Goal: Book appointment/travel/reservation

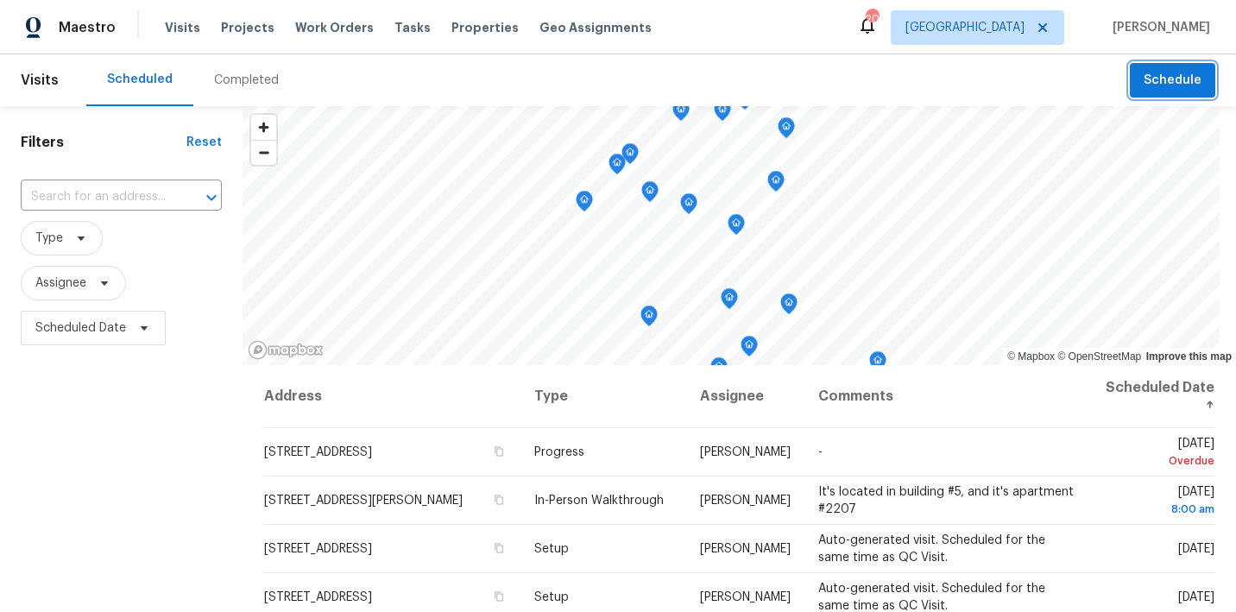
click at [1157, 96] on button "Schedule" at bounding box center [1172, 80] width 85 height 35
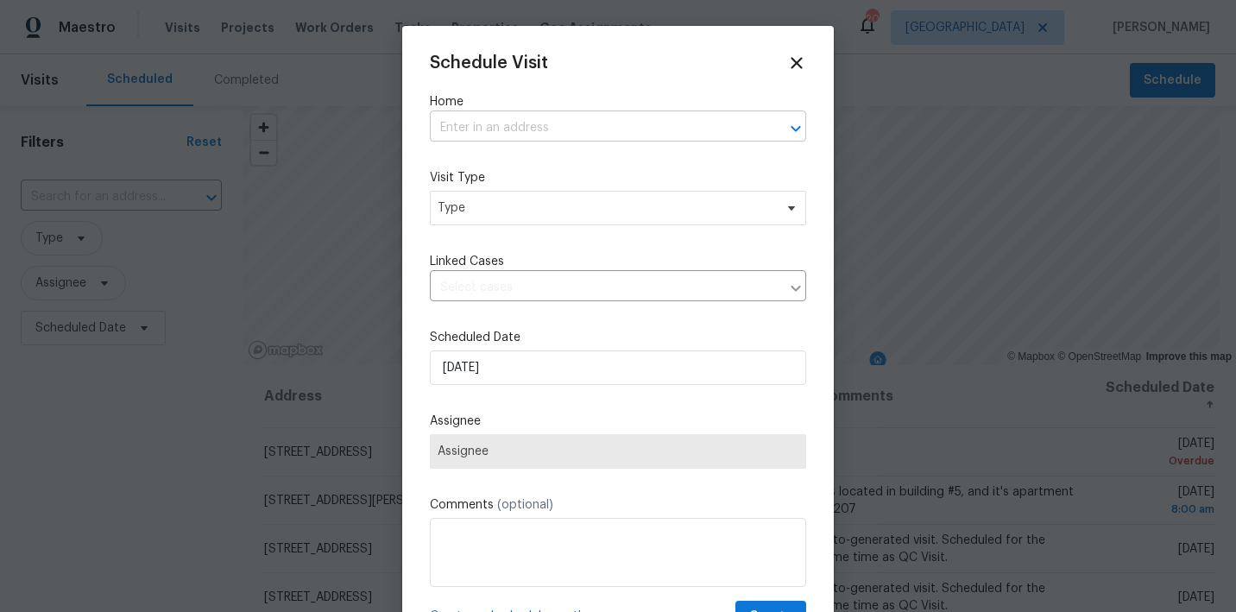
click at [590, 132] on input "text" at bounding box center [594, 128] width 328 height 27
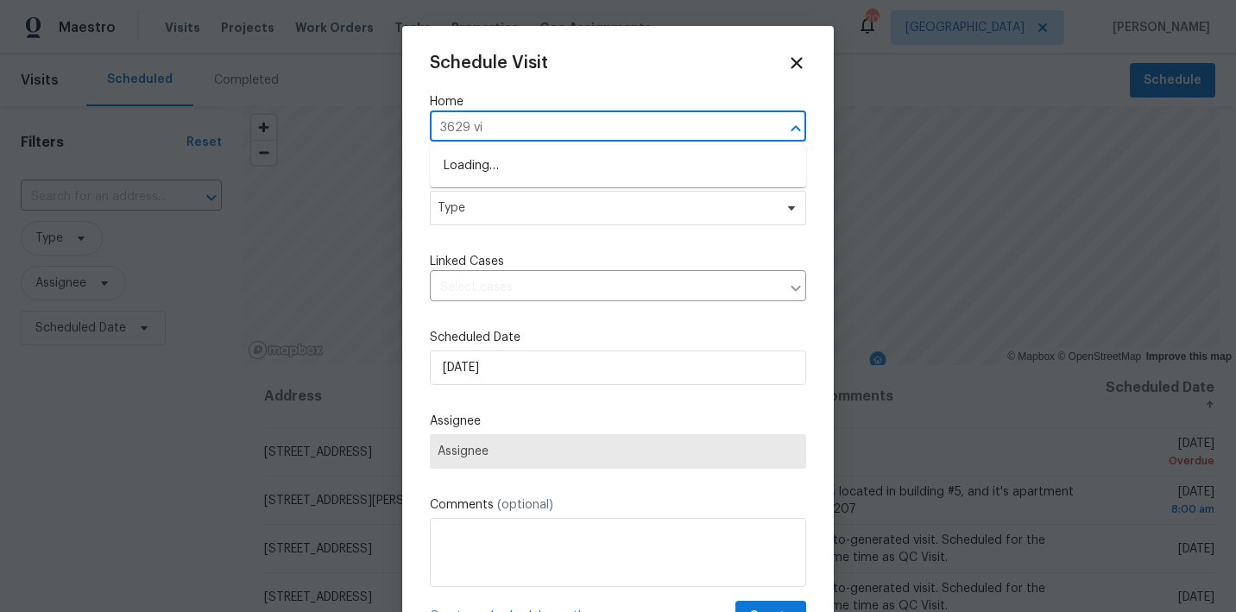
type input "3629 via"
click at [555, 162] on li "[STREET_ADDRESS]" at bounding box center [618, 166] width 376 height 28
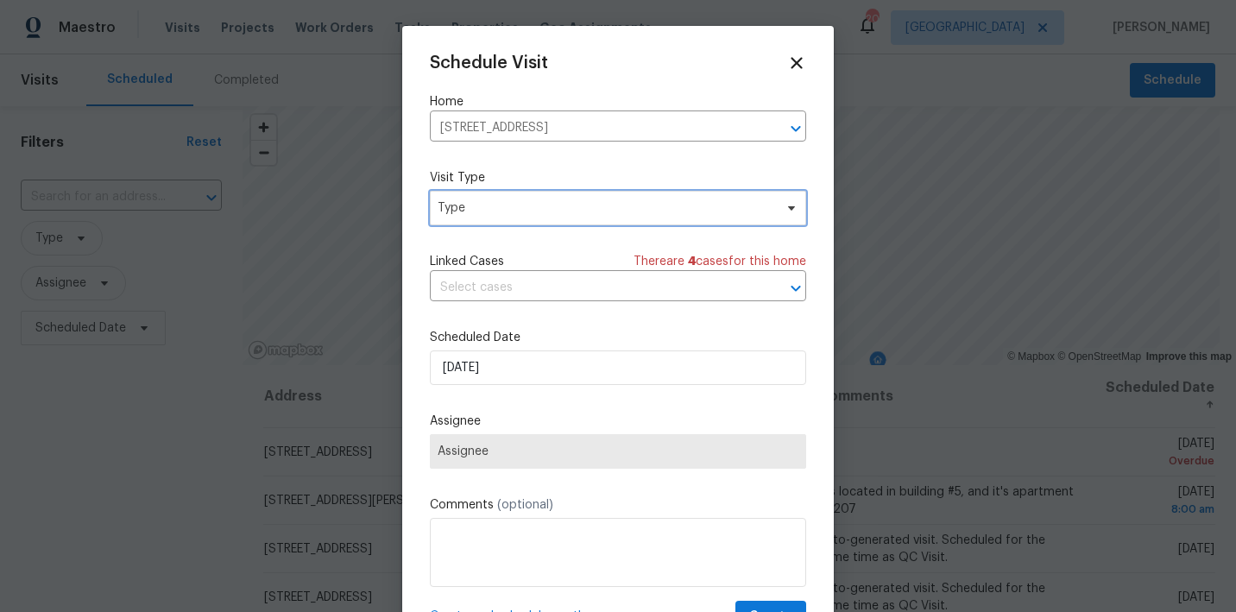
click at [526, 206] on span "Type" at bounding box center [606, 207] width 336 height 17
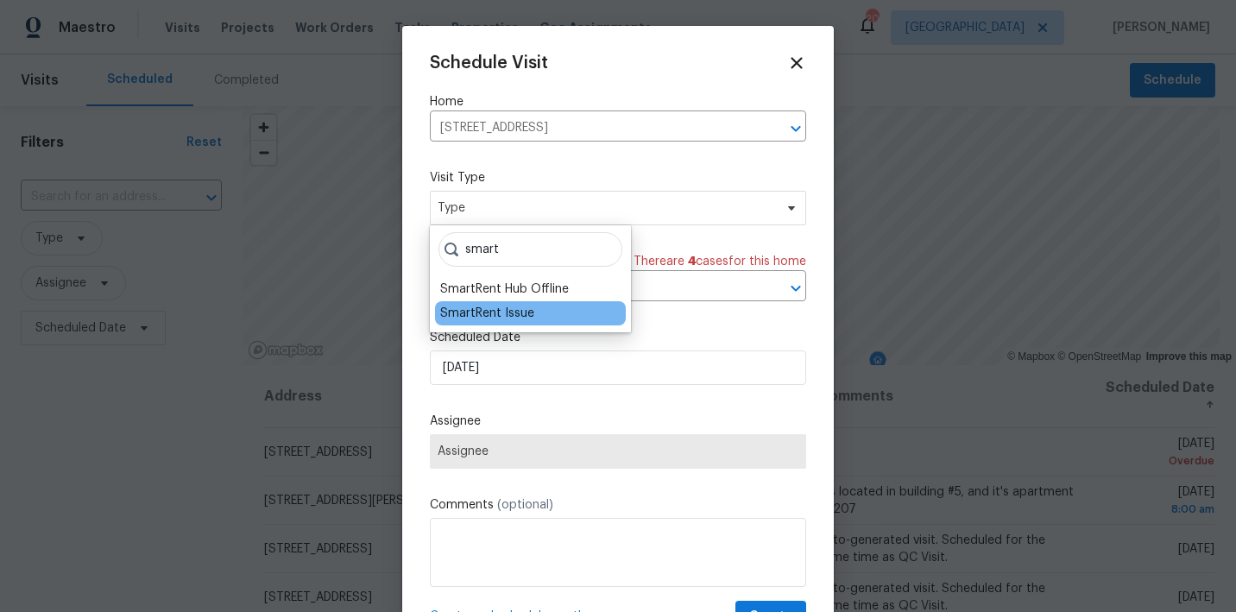
type input "smart"
click at [505, 311] on div "SmartRent Issue" at bounding box center [487, 313] width 94 height 17
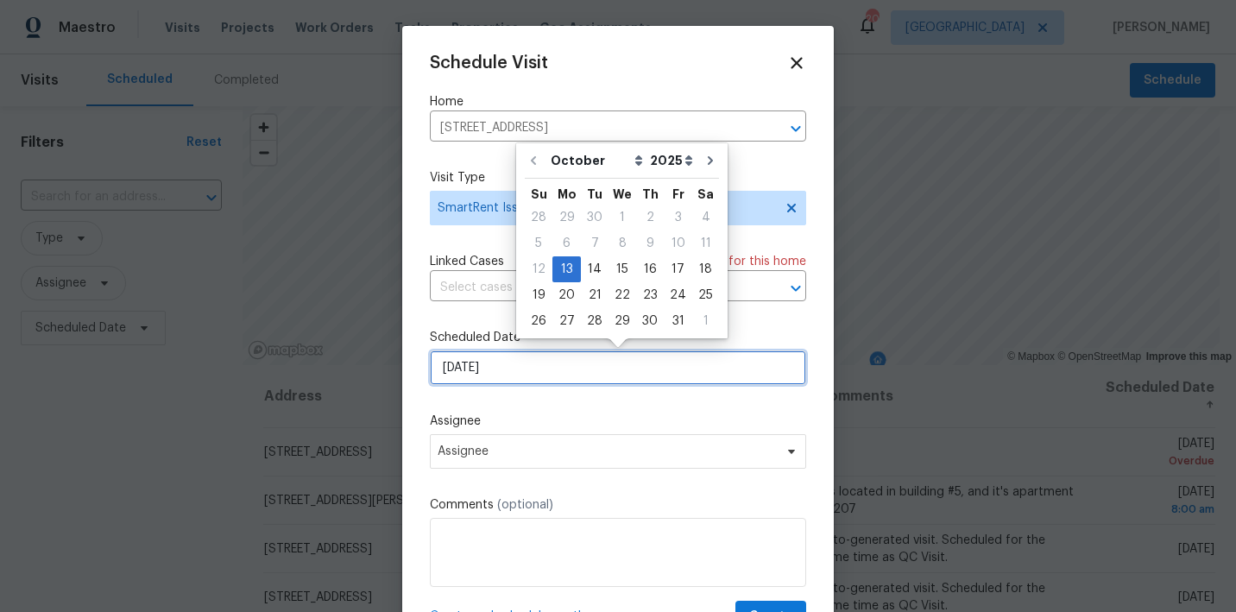
click at [533, 372] on input "[DATE]" at bounding box center [618, 367] width 376 height 35
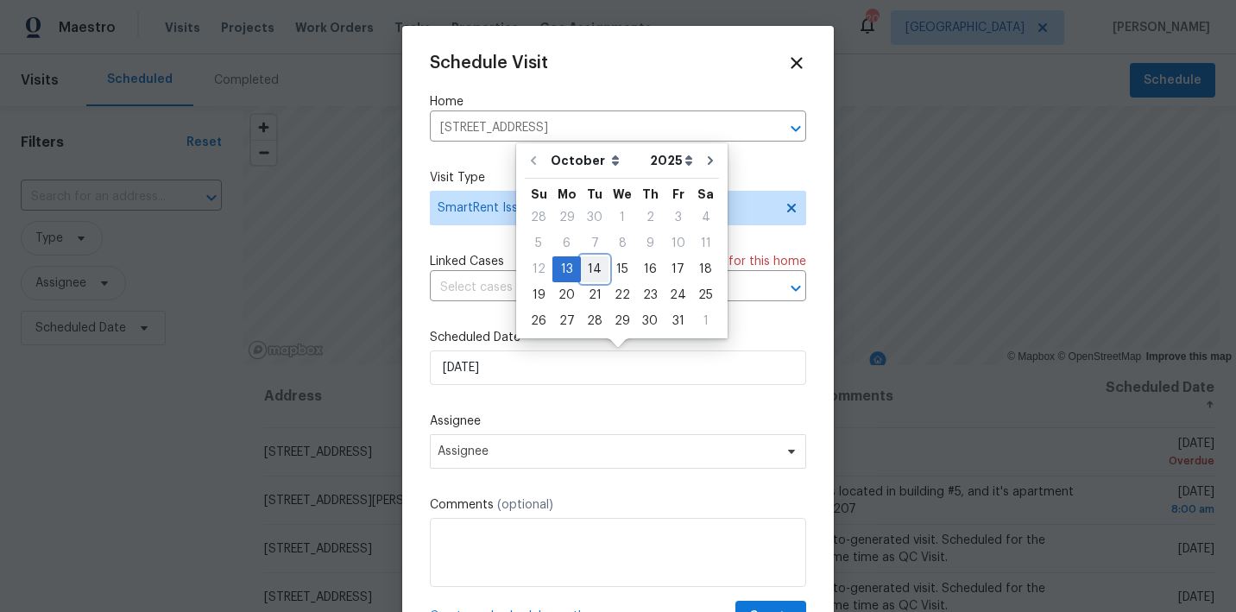
click at [592, 274] on div "14" at bounding box center [595, 269] width 28 height 24
type input "[DATE]"
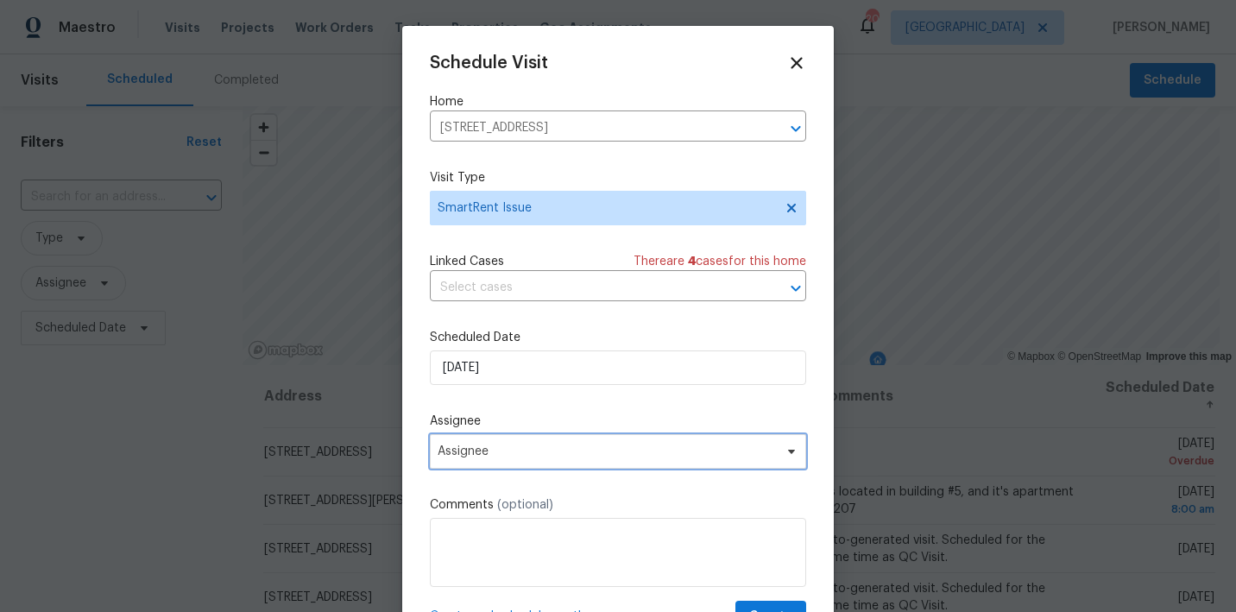
click at [587, 441] on span "Assignee" at bounding box center [618, 451] width 376 height 35
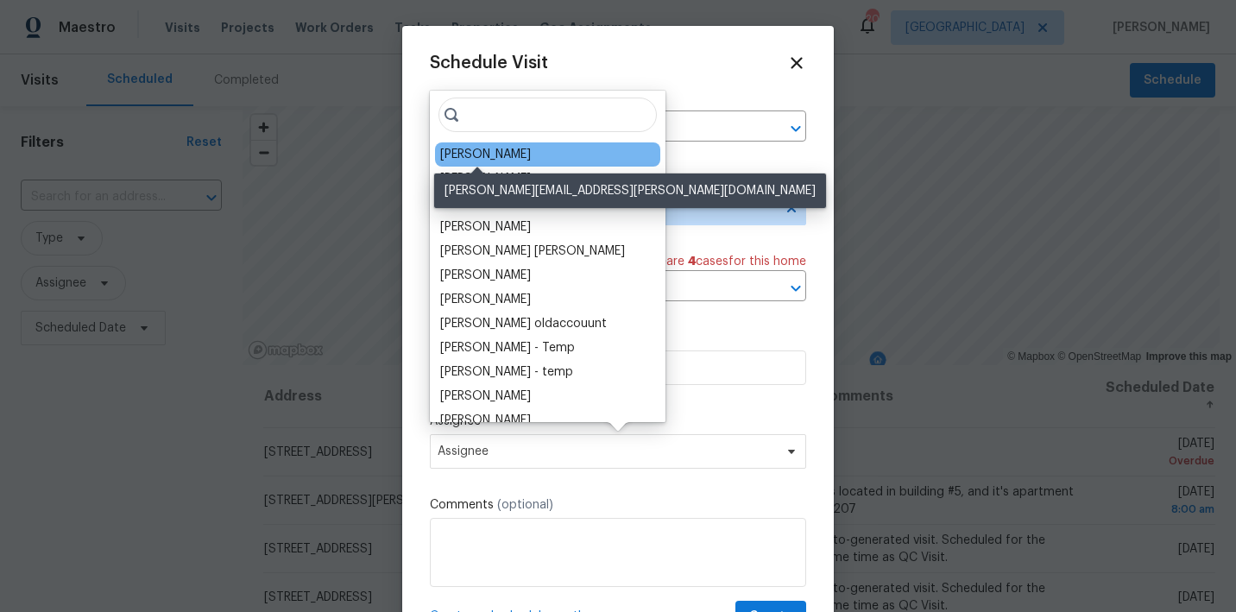
click at [489, 149] on div "[PERSON_NAME]" at bounding box center [485, 154] width 91 height 17
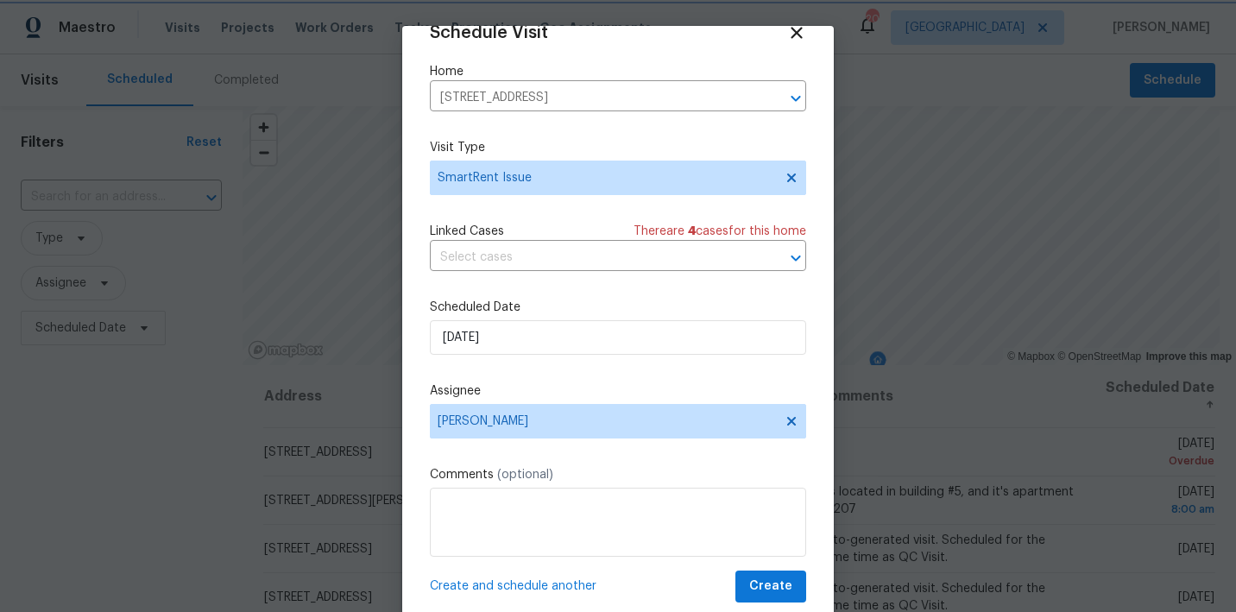
scroll to position [30, 0]
click at [765, 587] on span "Create" at bounding box center [770, 587] width 43 height 22
